Goal: Navigation & Orientation: Find specific page/section

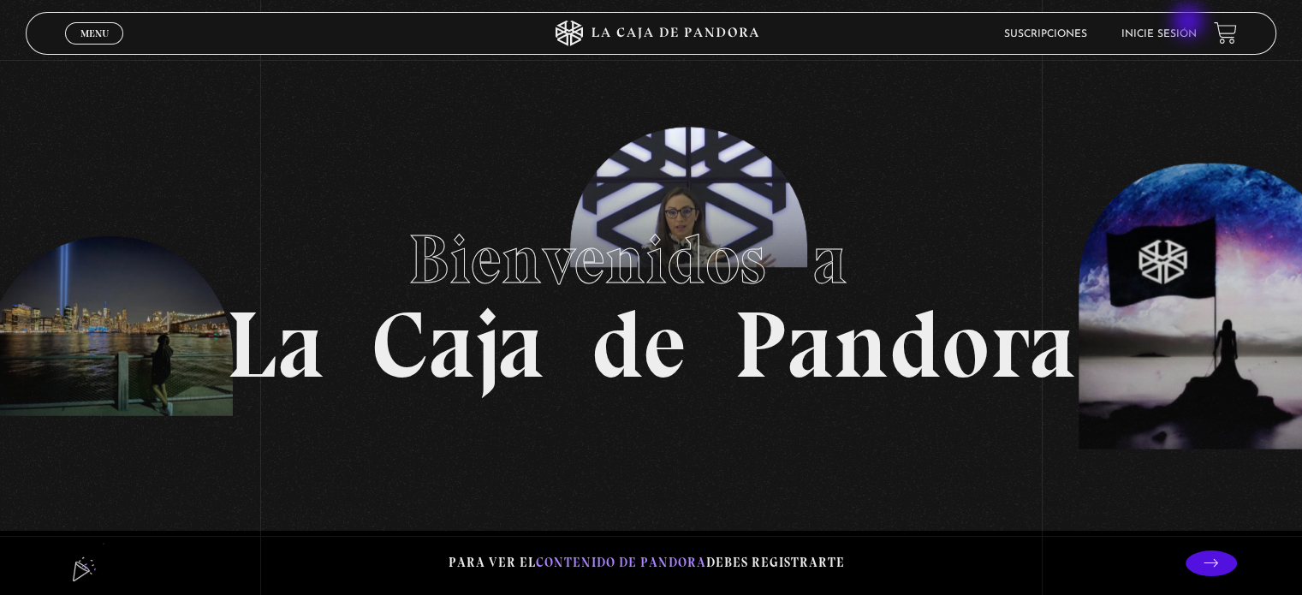
click at [1190, 23] on li "Inicie sesión" at bounding box center [1158, 34] width 75 height 27
click at [1176, 25] on li "Inicie sesión" at bounding box center [1158, 34] width 75 height 27
click at [1182, 43] on li "Inicie sesión" at bounding box center [1158, 34] width 75 height 27
click at [1143, 27] on li "Inicie sesión" at bounding box center [1158, 34] width 75 height 27
click at [1167, 36] on link "Inicie sesión" at bounding box center [1158, 34] width 75 height 10
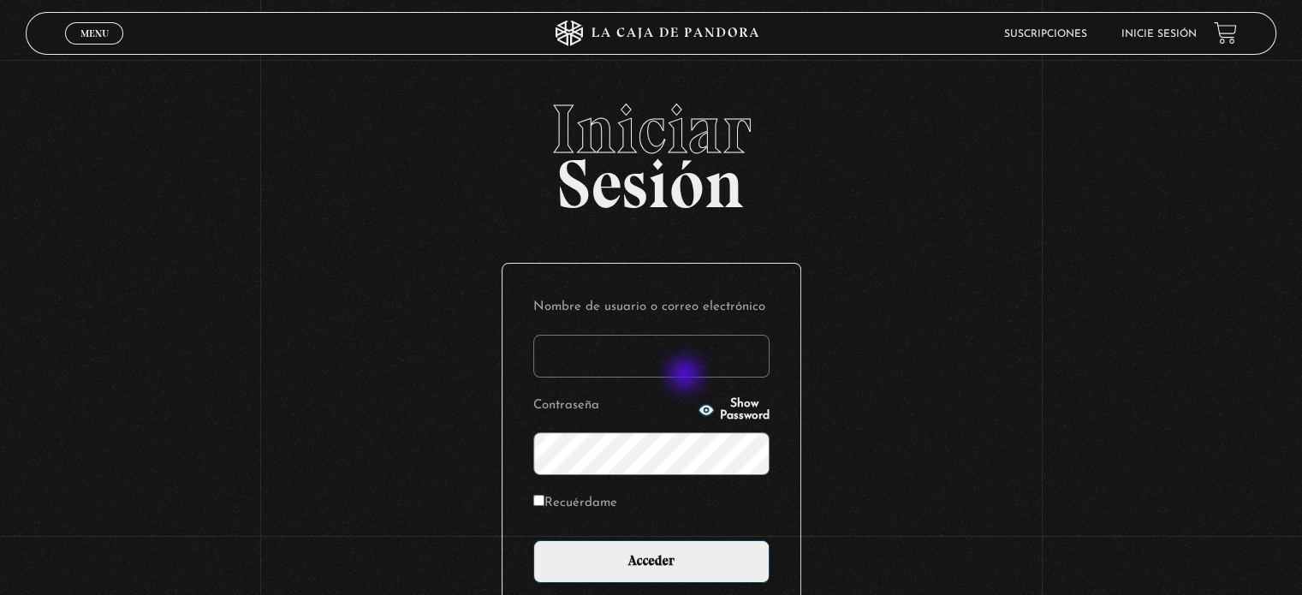
type input "Mary.gonzavillarreal@gmail.com"
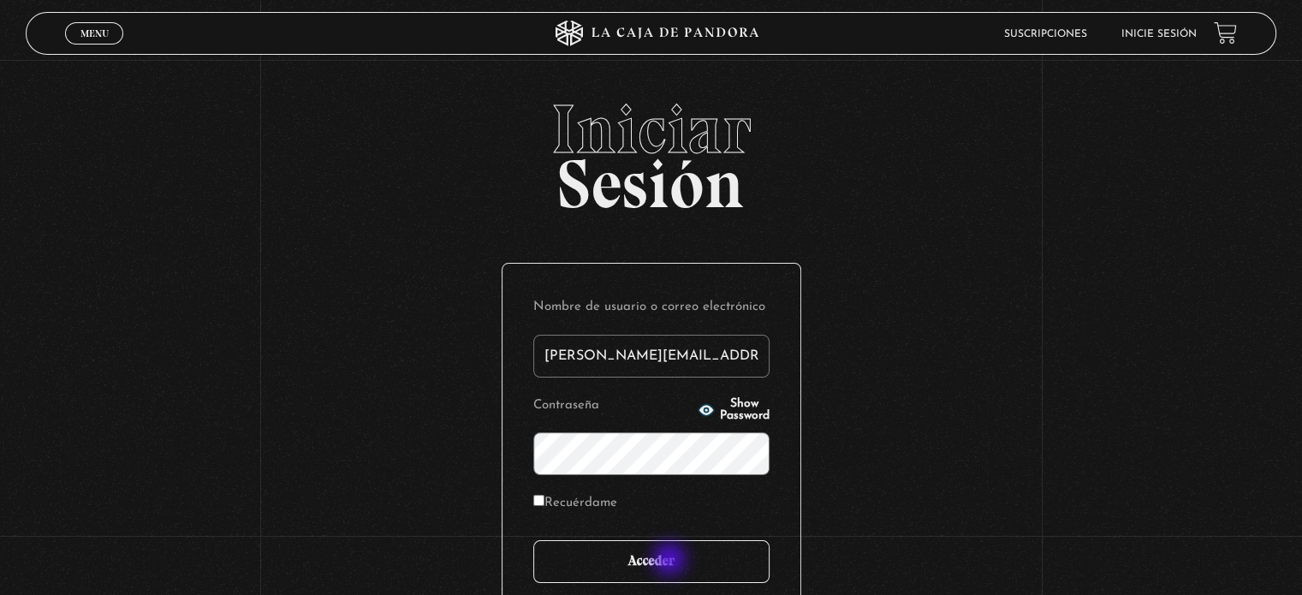
click at [671, 561] on input "Acceder" at bounding box center [651, 561] width 236 height 43
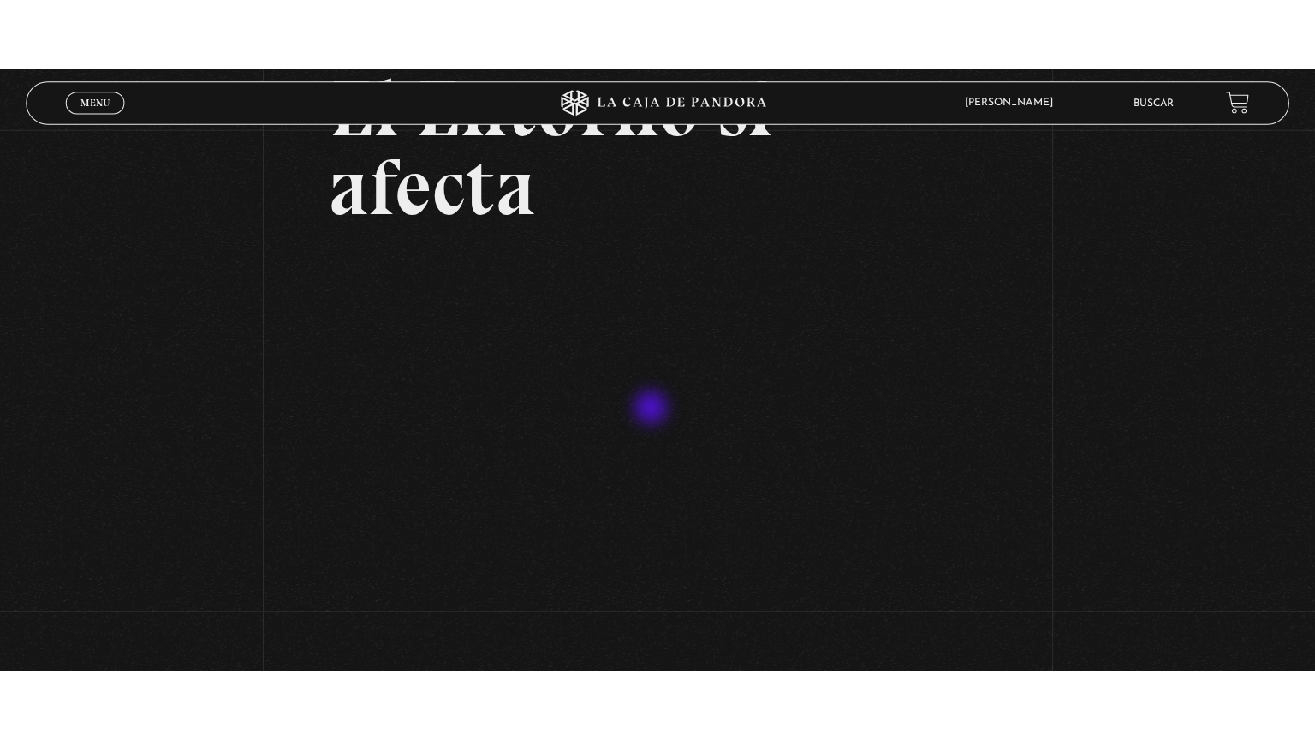
scroll to position [157, 0]
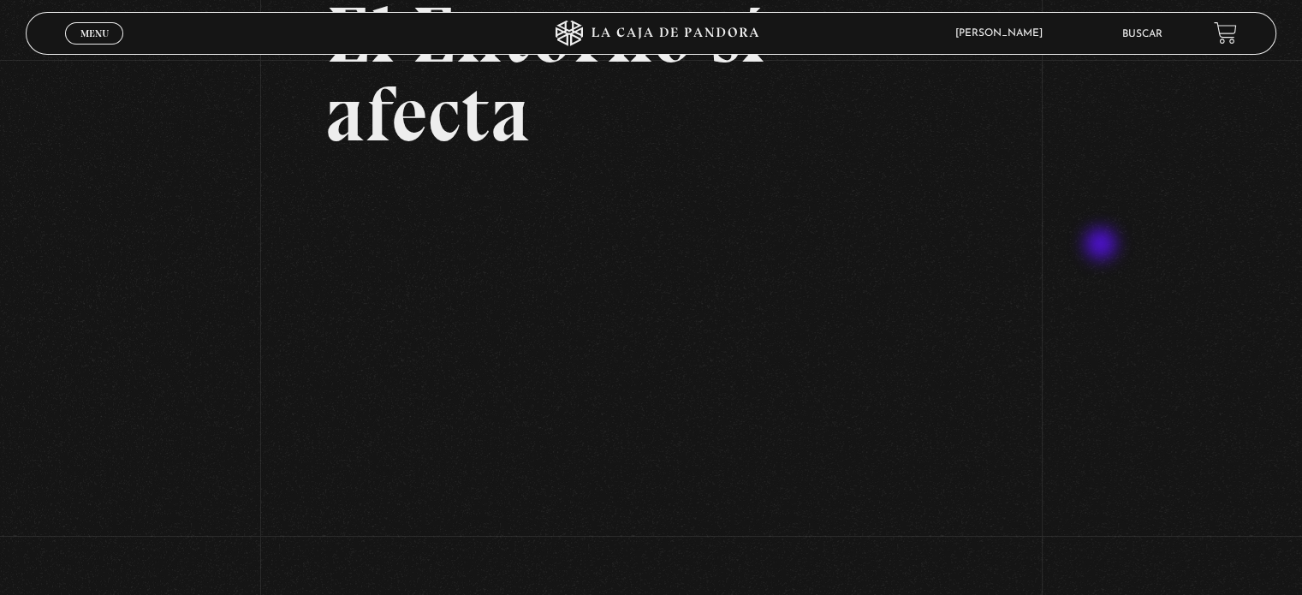
click at [1102, 246] on div "Volver Setiembre 4 - 830pm CR El Entorno sí afecta" at bounding box center [651, 240] width 1302 height 676
